Goal: Navigation & Orientation: Find specific page/section

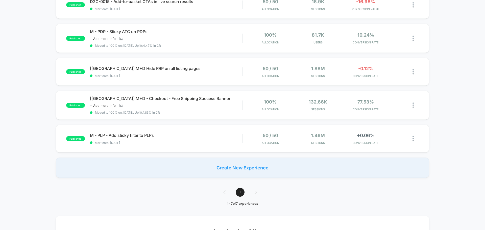
scroll to position [126, 0]
